Goal: Check status: Check status

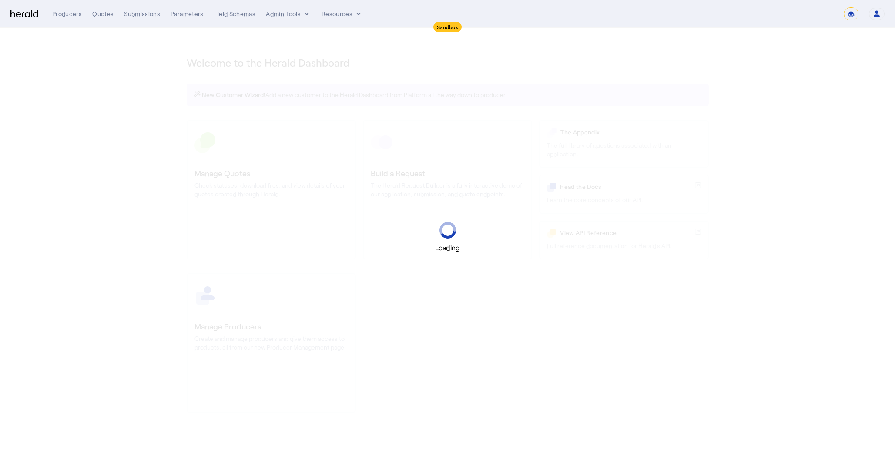
select select "*******"
select select "pfm_2v8p_herald_api"
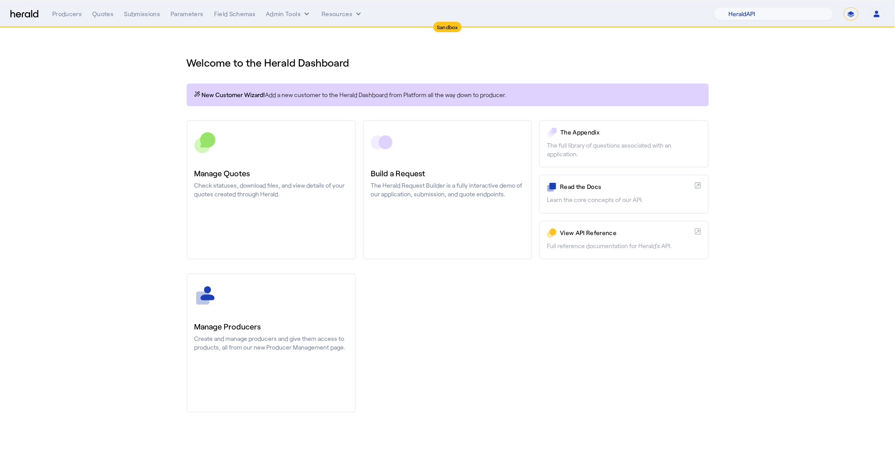
click at [854, 15] on select "**********" at bounding box center [851, 13] width 15 height 13
select select "**********"
click at [844, 7] on select "**********" at bounding box center [851, 13] width 15 height 13
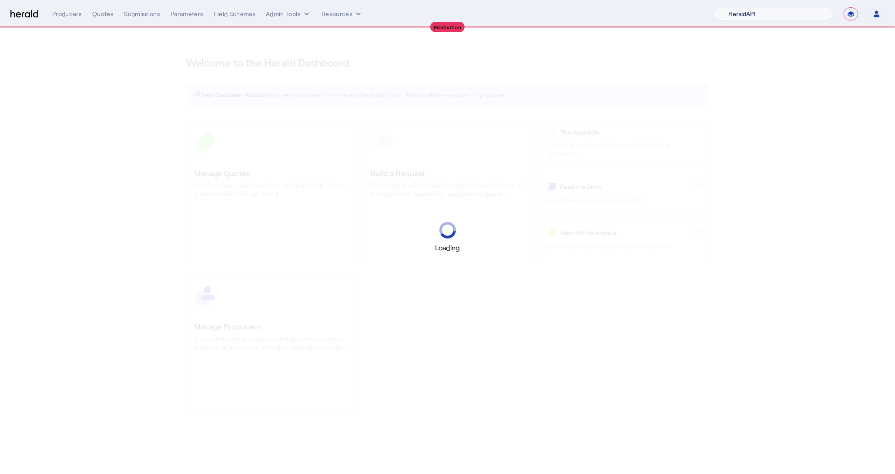
click at [805, 14] on select "1Fort Acrisure Acturis Affinity Advisors Affinity Risk Agentero AmWins Anzen Ao…" at bounding box center [773, 13] width 119 height 13
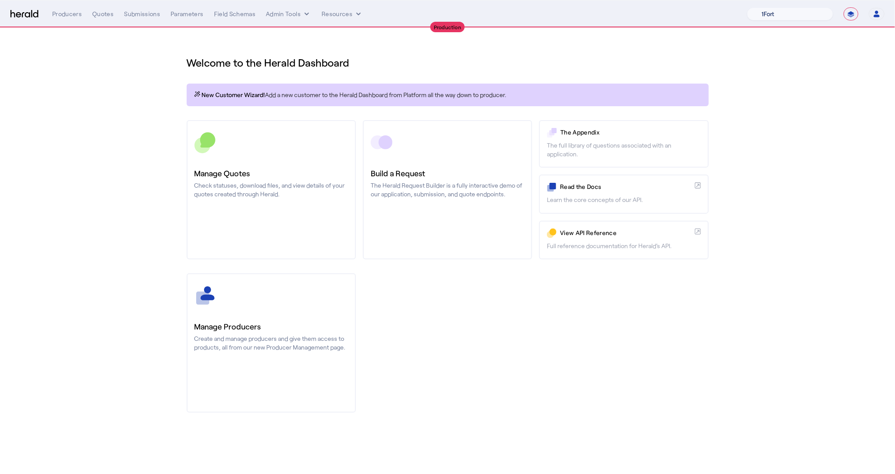
select select "pfm_z9k1_growthmill"
click at [747, 7] on select "1Fort Affinity Risk [PERSON_NAME] [PERSON_NAME] CRC Campus Coverage Citadel Fif…" at bounding box center [790, 13] width 86 height 13
click at [126, 14] on div "You are now impersonating the Growthmill platform." at bounding box center [447, 237] width 895 height 474
click at [147, 11] on div "Submissions" at bounding box center [142, 14] width 36 height 9
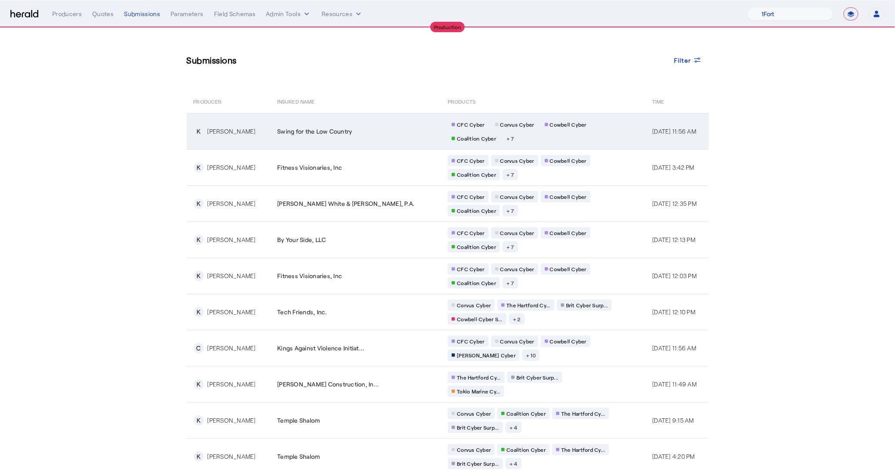
click at [275, 131] on td "Swing for the Low Country" at bounding box center [355, 131] width 171 height 36
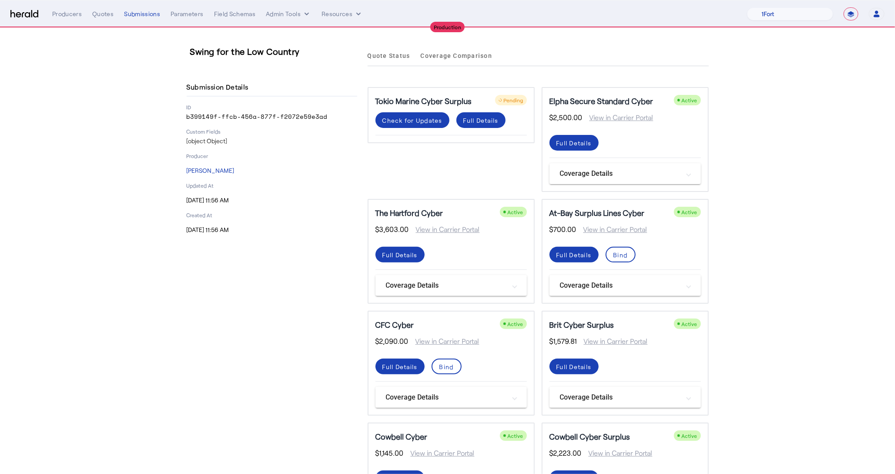
click at [299, 321] on div "Swing for the Low Country Submission Details ID b399149f-ffcb-456a-877f-f2072e5…" at bounding box center [272, 398] width 171 height 706
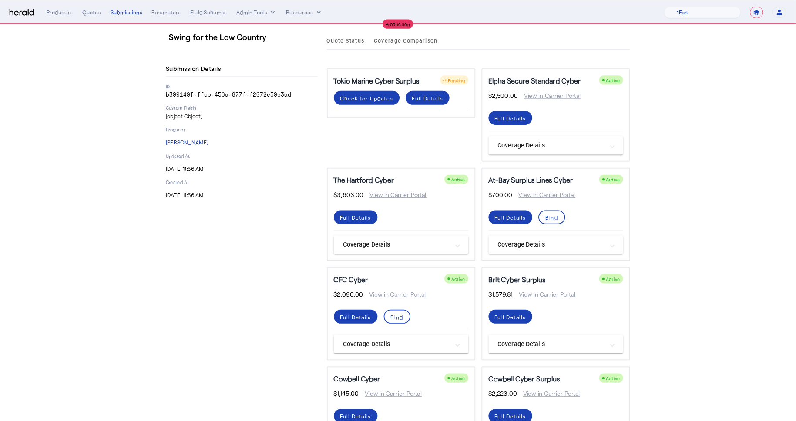
scroll to position [10, 0]
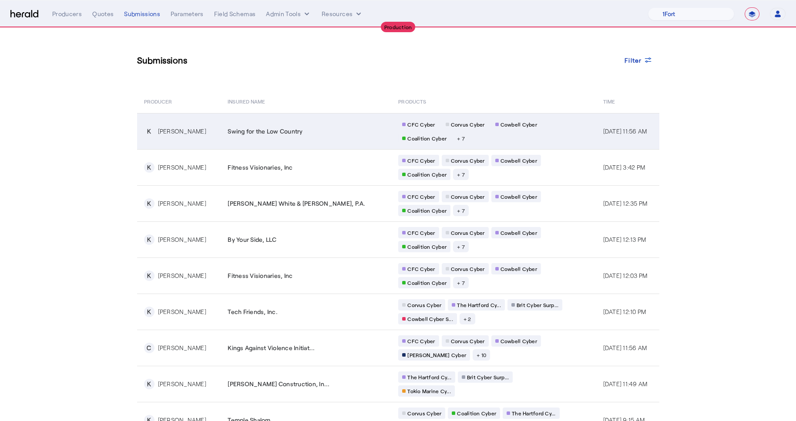
click at [282, 135] on td "Swing for the Low Country" at bounding box center [306, 131] width 171 height 36
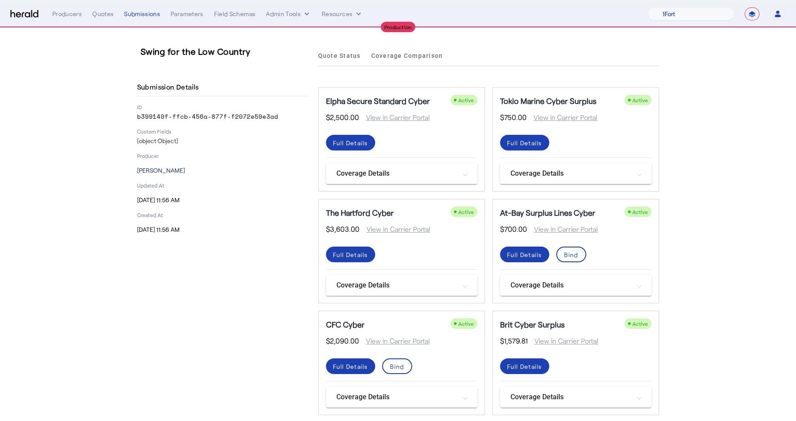
click at [198, 174] on p "[PERSON_NAME]" at bounding box center [222, 170] width 171 height 9
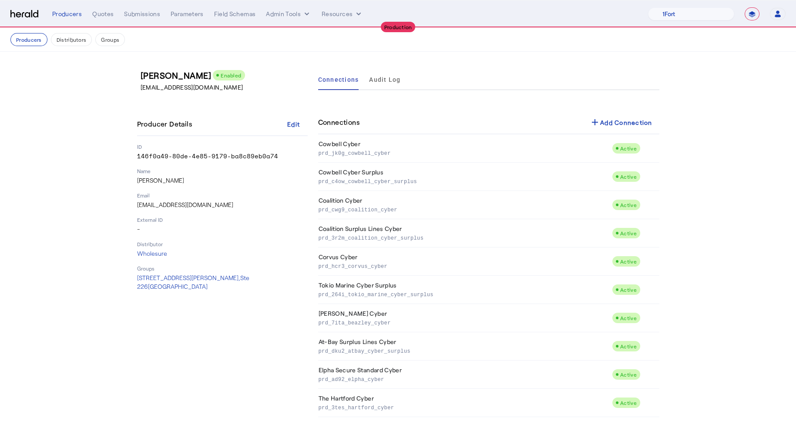
click at [160, 13] on div "Producers Quotes Submissions Parameters Field Schemas Admin Tools Resources" at bounding box center [350, 14] width 596 height 9
click at [159, 14] on div "Producers Quotes Submissions Parameters Field Schemas Admin Tools Resources" at bounding box center [350, 14] width 596 height 9
click at [154, 10] on div "Submissions" at bounding box center [142, 14] width 36 height 9
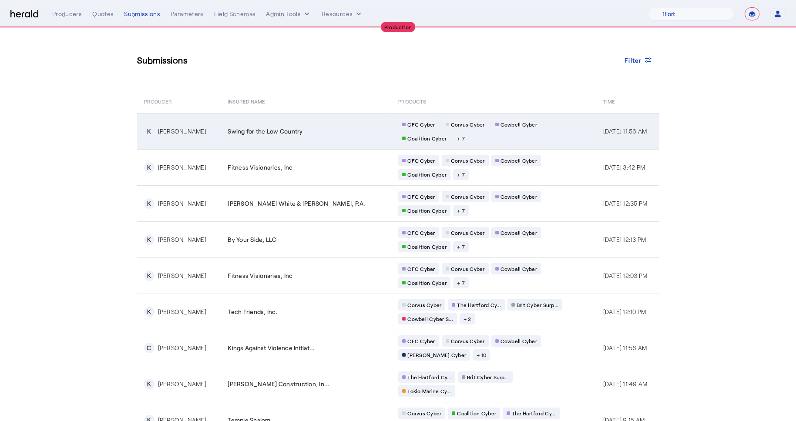
click at [269, 139] on td "Swing for the Low Country" at bounding box center [306, 131] width 171 height 36
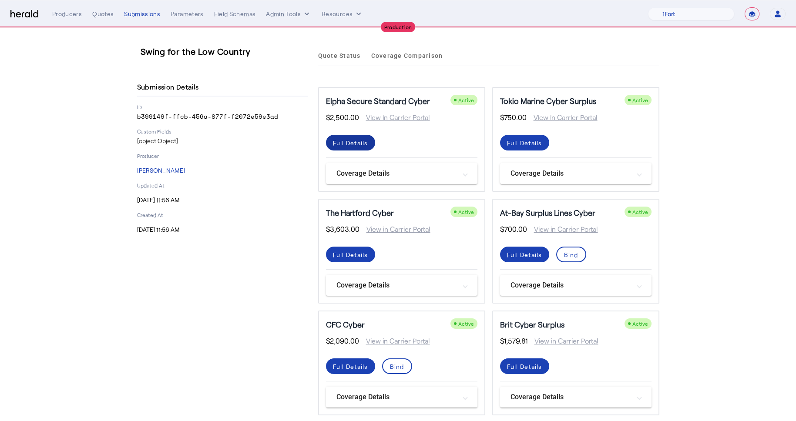
click at [341, 146] on div "Full Details" at bounding box center [350, 142] width 35 height 9
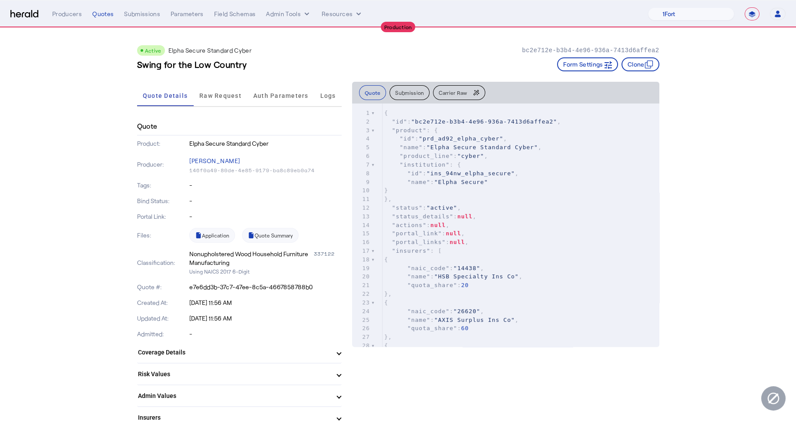
click at [413, 90] on button "Submission" at bounding box center [409, 92] width 40 height 15
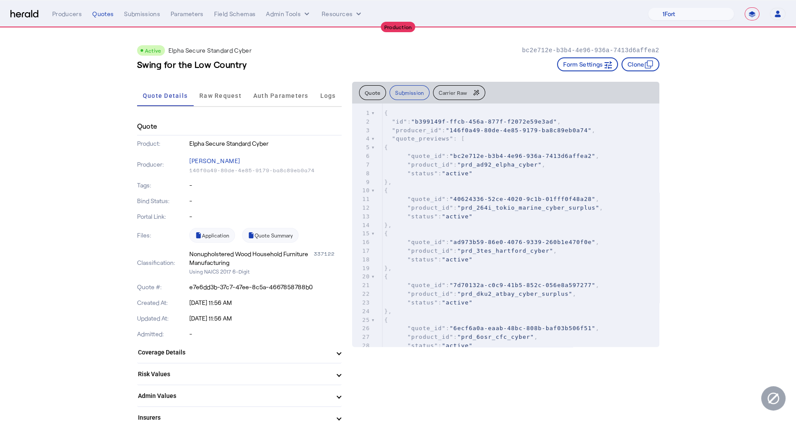
drag, startPoint x: 413, startPoint y: 90, endPoint x: 389, endPoint y: 171, distance: 84.9
click at [389, 171] on div "Quote Submission Carrier Raw xxxxxxxxxx 1 2587 1 { 2 "id" : "b399149f-ffcb-456a…" at bounding box center [505, 214] width 307 height 265
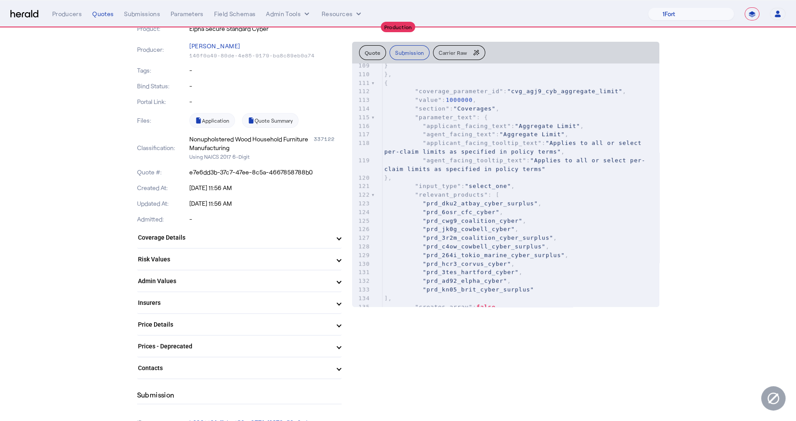
click at [190, 239] on mat-panel-title "Coverage Details" at bounding box center [234, 237] width 192 height 9
